Goal: Information Seeking & Learning: Learn about a topic

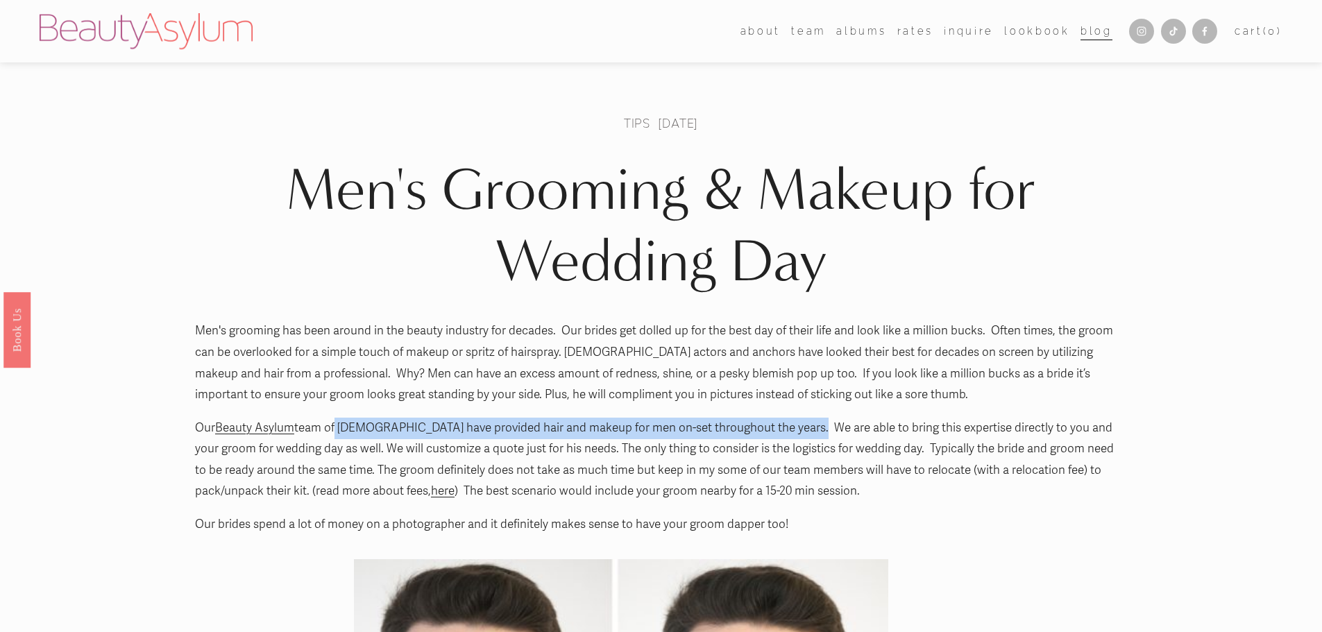
drag, startPoint x: 334, startPoint y: 428, endPoint x: 794, endPoint y: 428, distance: 459.3
click at [794, 427] on p "Our Beauty Asylum team of ladies have provided hair and makeup for men on-set t…" at bounding box center [661, 460] width 932 height 85
click at [794, 428] on p "Our Beauty Asylum team of ladies have provided hair and makeup for men on-set t…" at bounding box center [661, 460] width 932 height 85
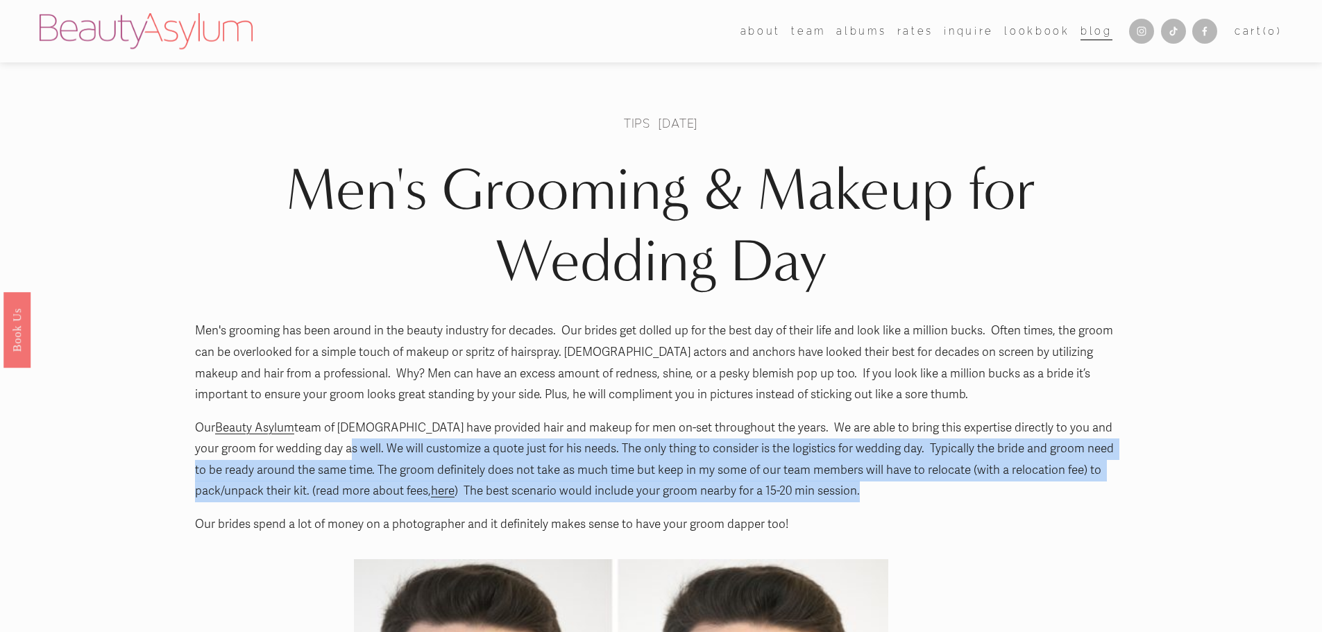
drag, startPoint x: 327, startPoint y: 454, endPoint x: 800, endPoint y: 491, distance: 473.9
click at [800, 491] on p "Our Beauty Asylum team of ladies have provided hair and makeup for men on-set t…" at bounding box center [661, 460] width 932 height 85
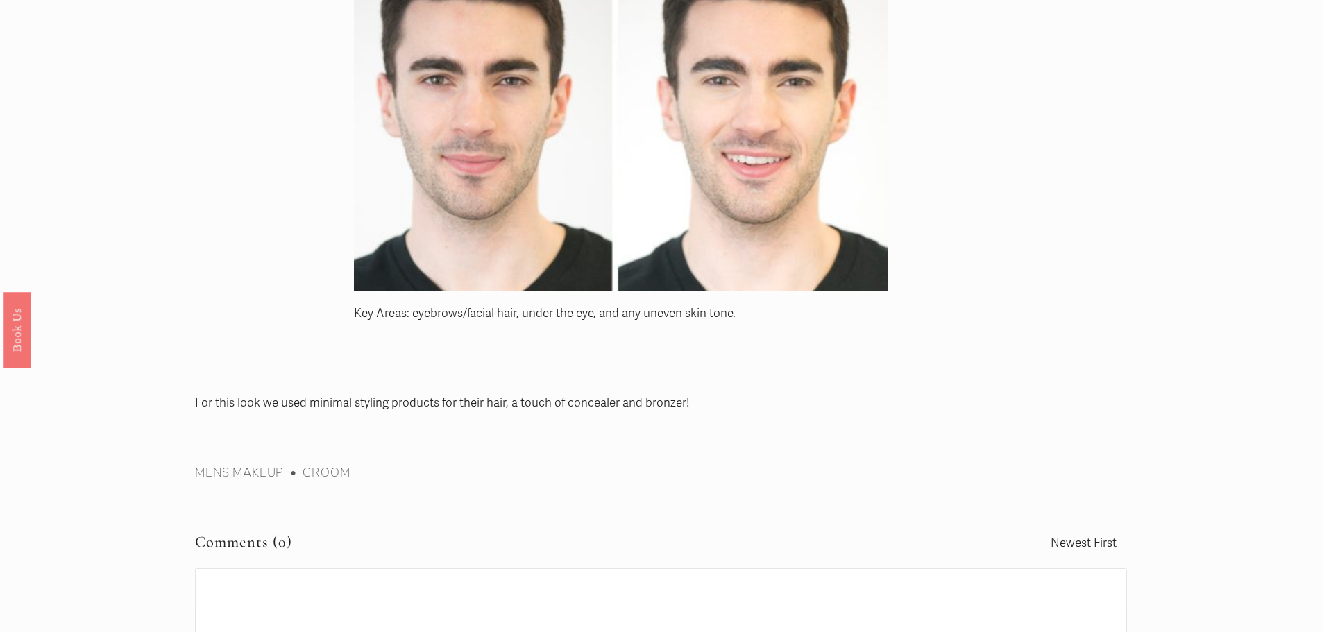
scroll to position [740, 0]
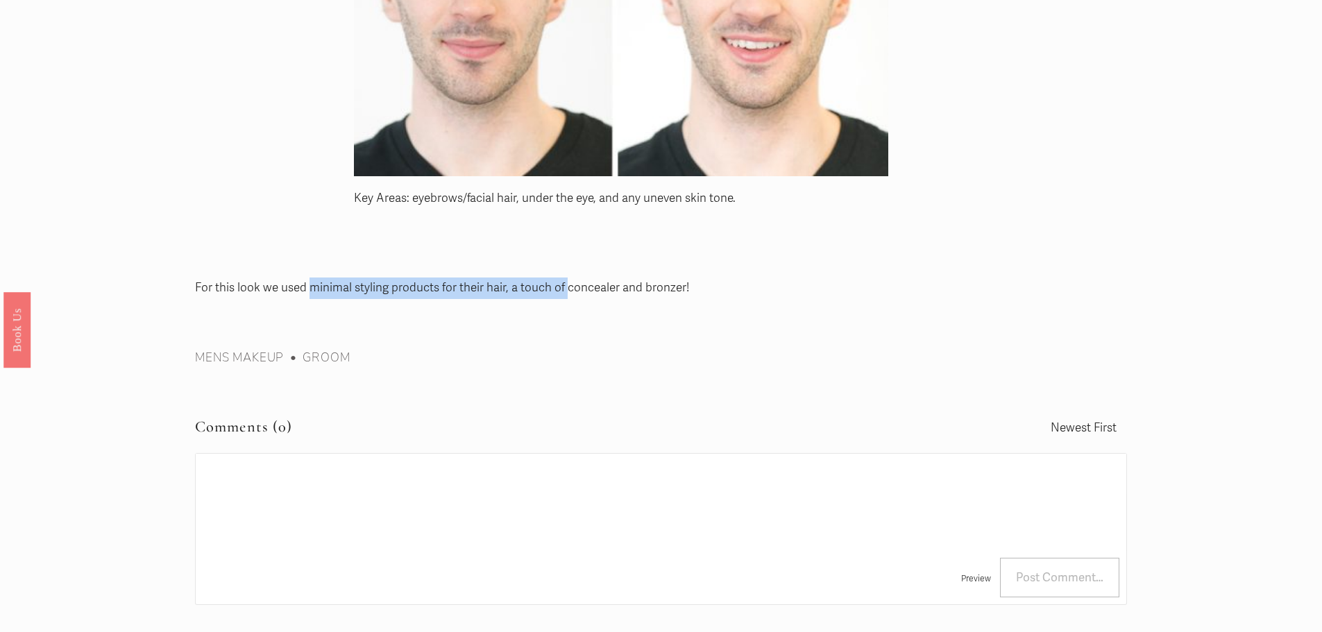
drag, startPoint x: 310, startPoint y: 287, endPoint x: 572, endPoint y: 286, distance: 261.6
click at [570, 286] on p "For this look we used minimal styling products for their hair, a touch of conce…" at bounding box center [661, 289] width 932 height 22
click at [572, 286] on p "For this look we used minimal styling products for their hair, a touch of conce…" at bounding box center [661, 289] width 932 height 22
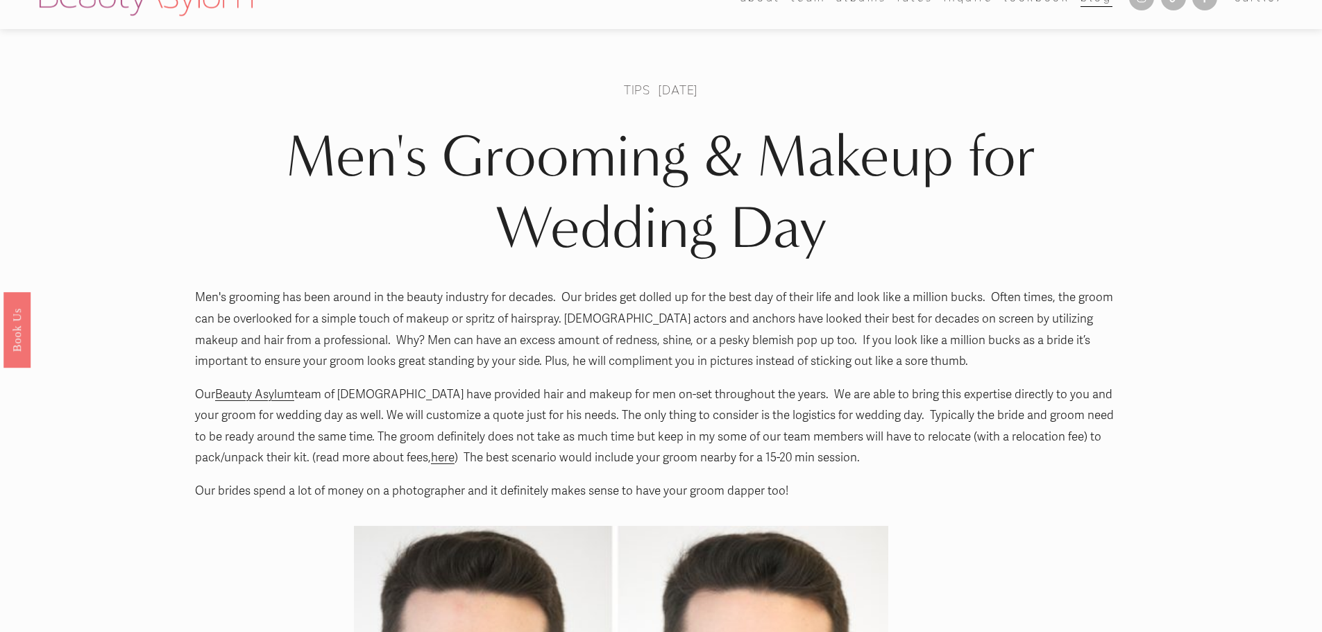
scroll to position [0, 0]
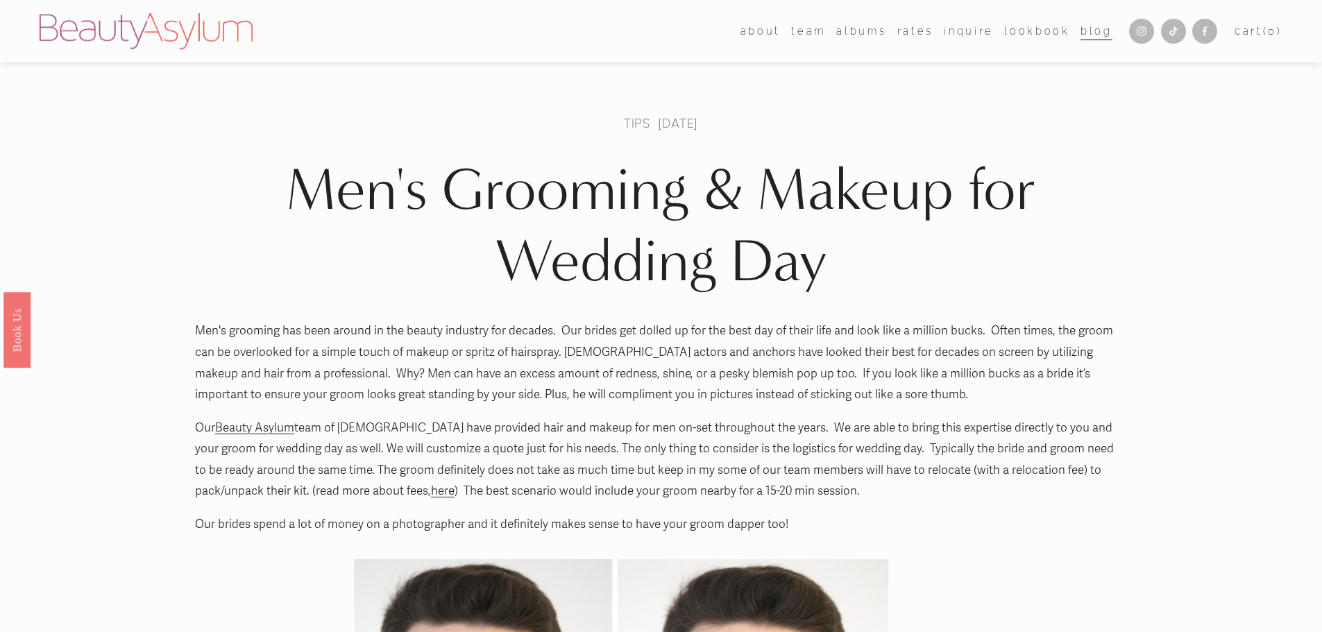
click at [924, 32] on link "Rates" at bounding box center [915, 31] width 36 height 20
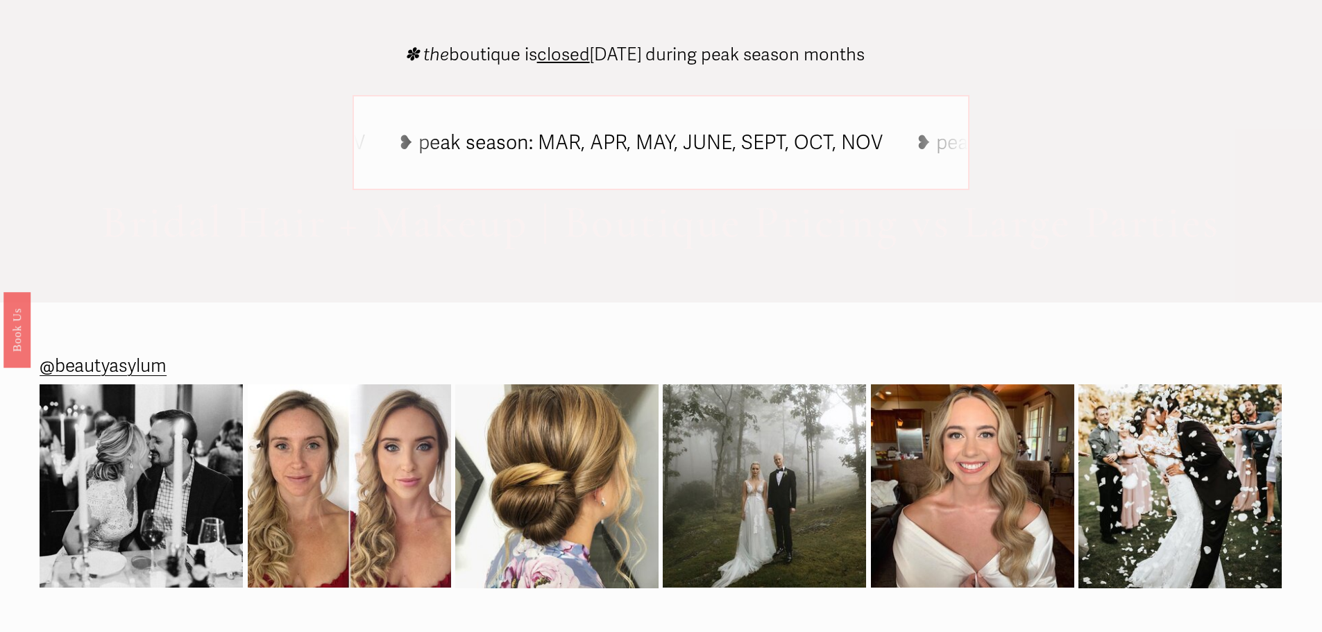
scroll to position [1279, 0]
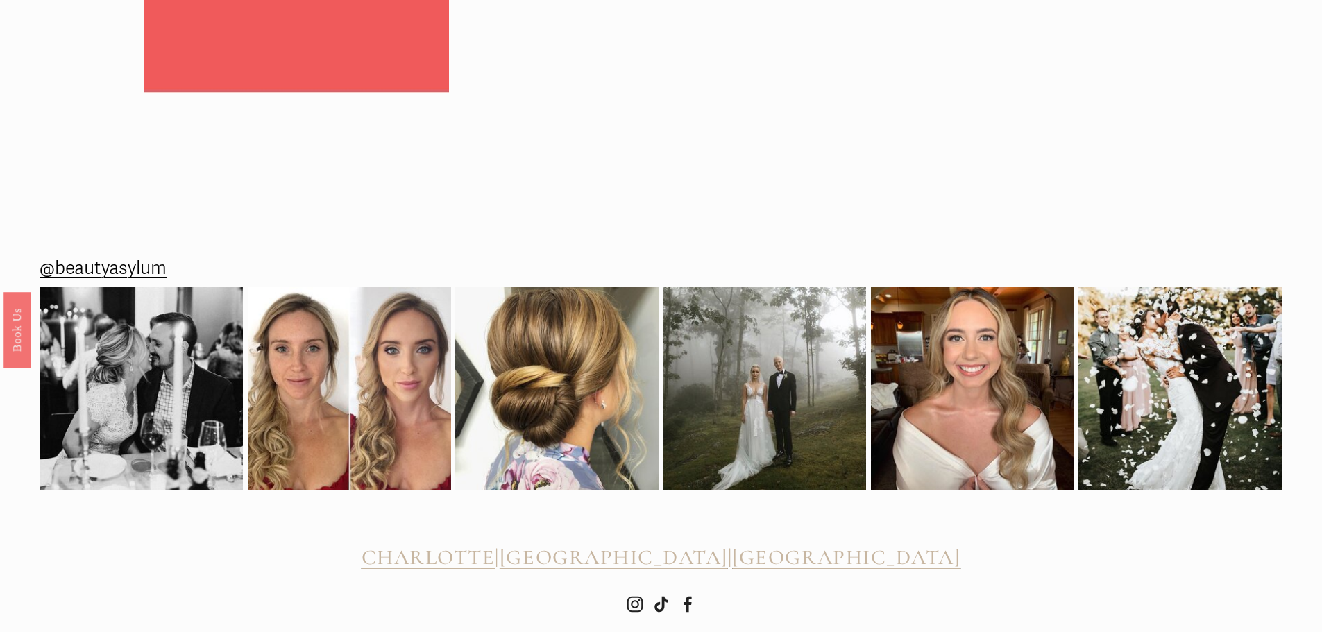
scroll to position [2452, 0]
